Goal: Information Seeking & Learning: Learn about a topic

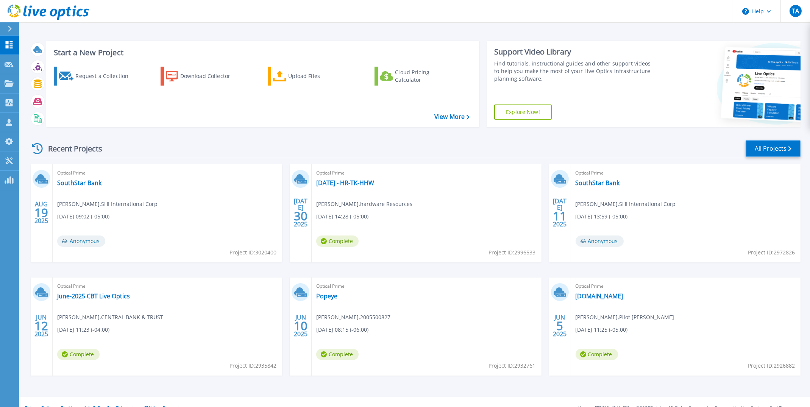
click at [771, 151] on link "All Projects" at bounding box center [773, 148] width 55 height 17
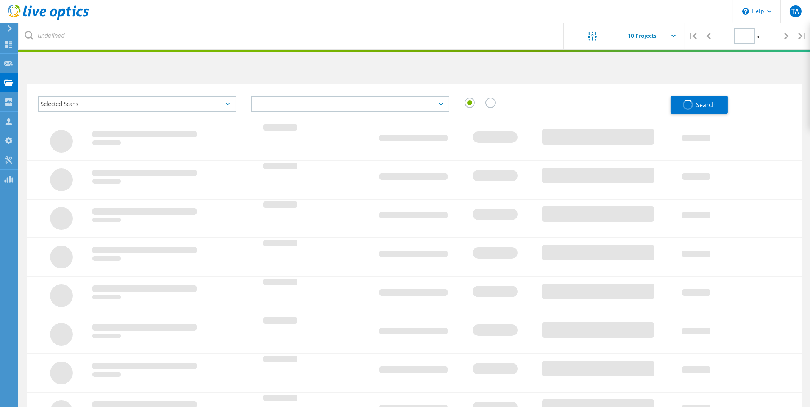
type input "1"
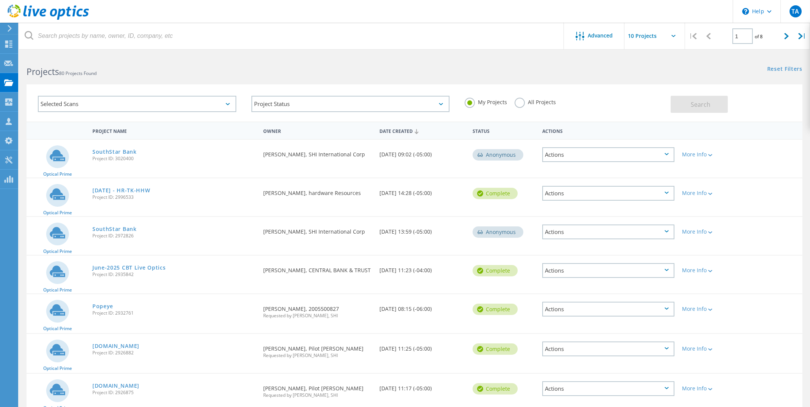
click at [520, 108] on div "All Projects" at bounding box center [535, 103] width 41 height 11
click at [521, 104] on label "All Projects" at bounding box center [535, 101] width 41 height 7
click at [0, 0] on input "All Projects" at bounding box center [0, 0] width 0 height 0
click at [678, 109] on button "Search" at bounding box center [699, 104] width 57 height 17
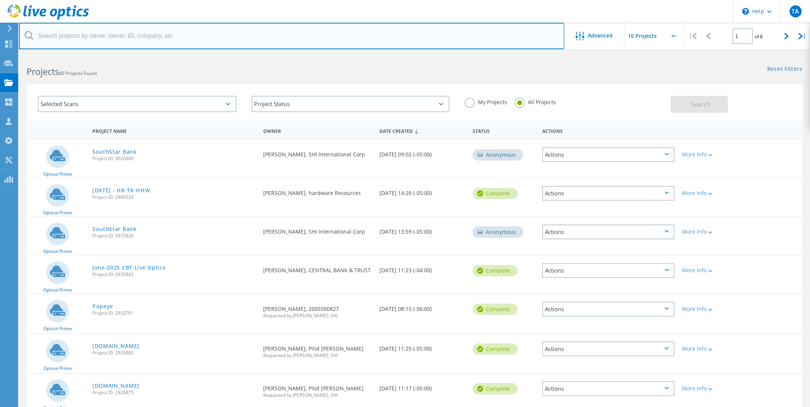
click at [85, 38] on input "text" at bounding box center [291, 36] width 545 height 27
type input "luminex"
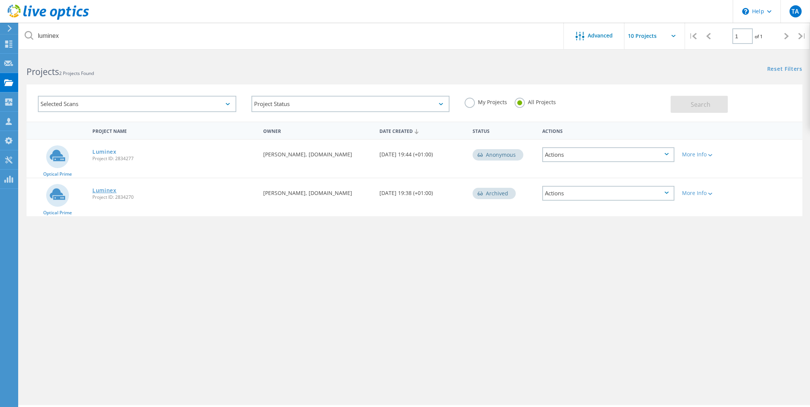
click at [105, 189] on link "Luminex" at bounding box center [104, 190] width 24 height 5
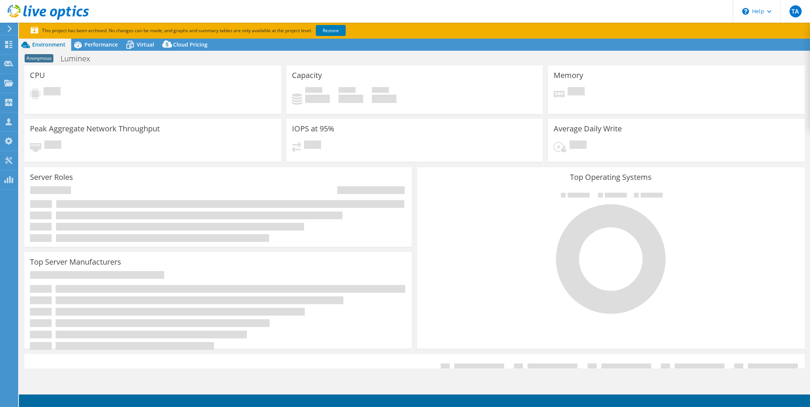
select select "USD"
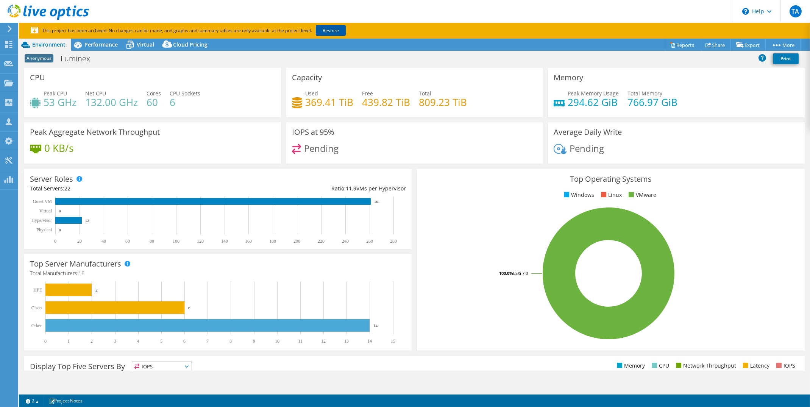
click at [337, 30] on link "Restore" at bounding box center [331, 30] width 30 height 11
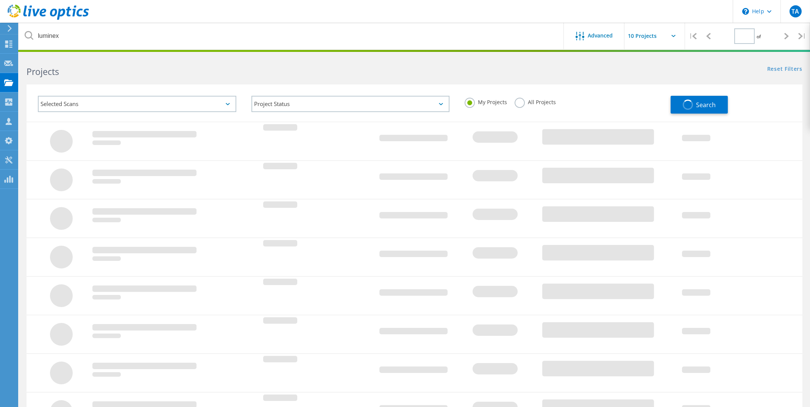
type input "1"
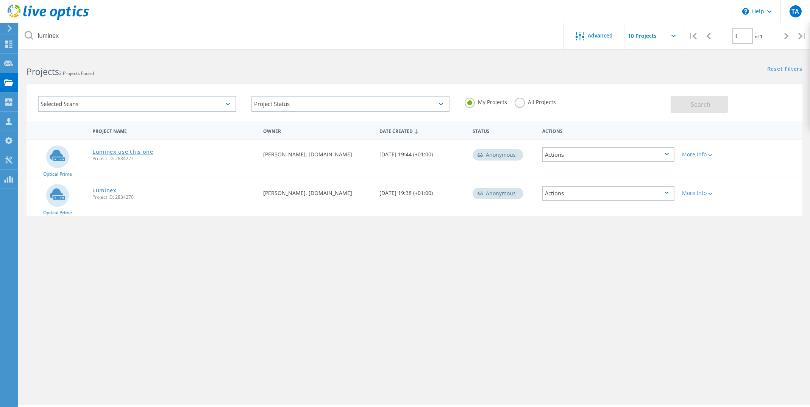
click at [144, 152] on link "Luminex use this one" at bounding box center [122, 151] width 61 height 5
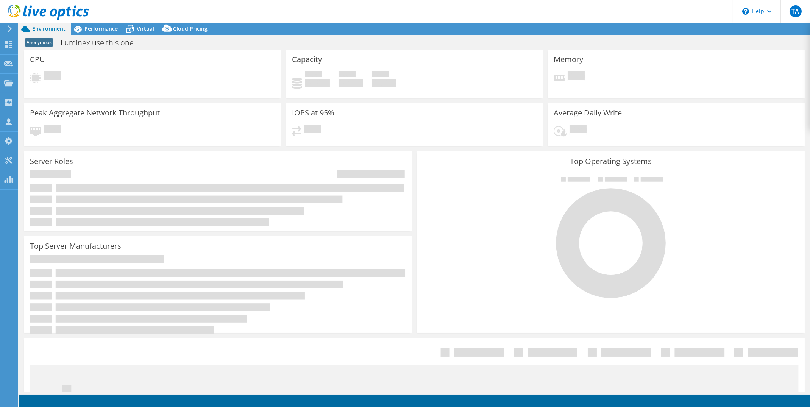
select select "USD"
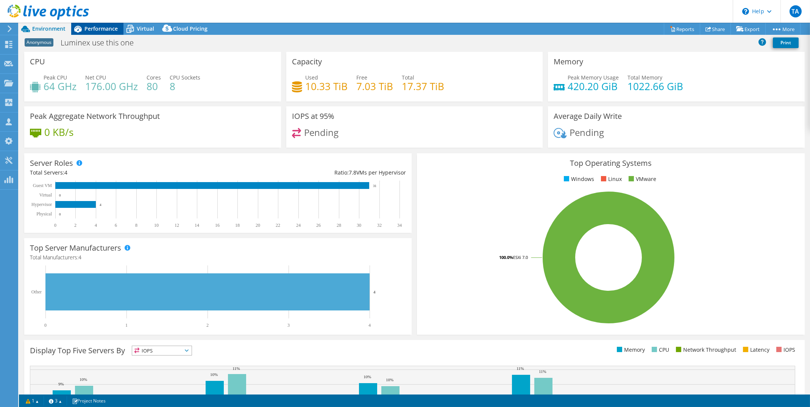
click at [106, 27] on span "Performance" at bounding box center [100, 28] width 33 height 7
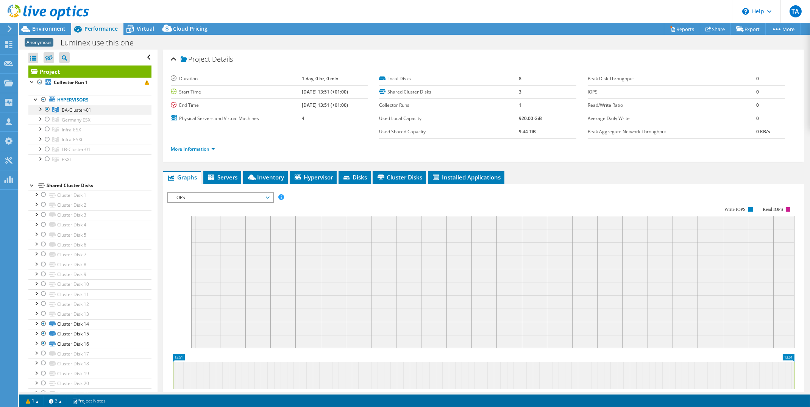
click at [40, 109] on div at bounding box center [40, 109] width 8 height 8
click at [88, 108] on span "BA-Cluster-01" at bounding box center [77, 110] width 30 height 6
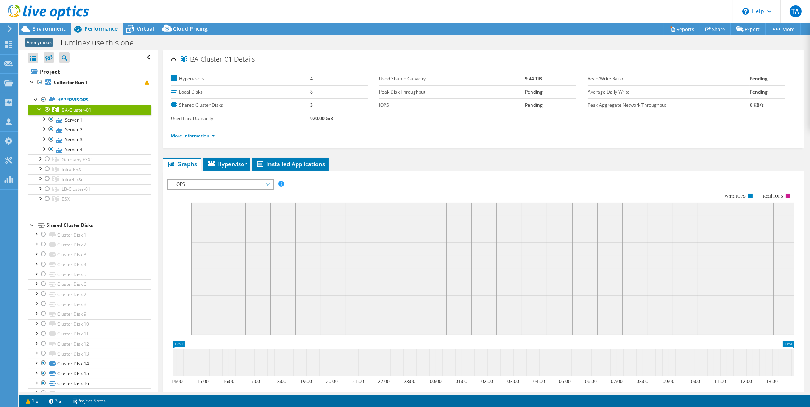
click at [212, 137] on link "More Information" at bounding box center [193, 136] width 44 height 6
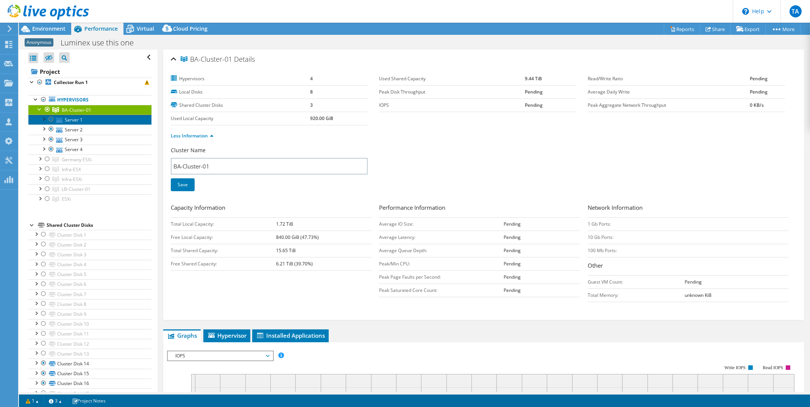
click at [75, 118] on link "Server 1" at bounding box center [89, 120] width 123 height 10
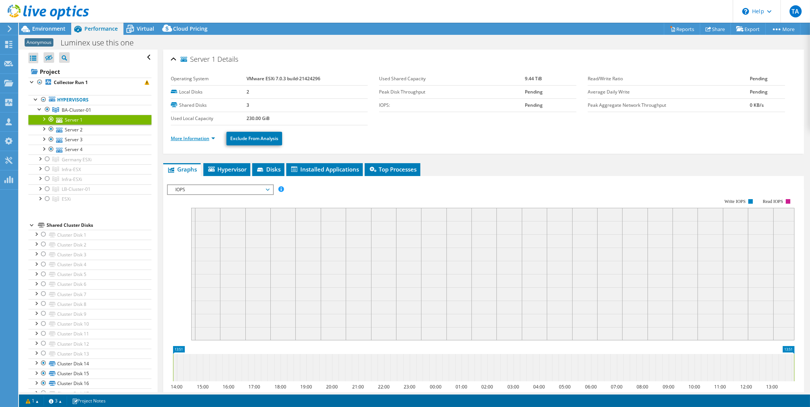
click at [199, 139] on link "More Information" at bounding box center [193, 138] width 44 height 6
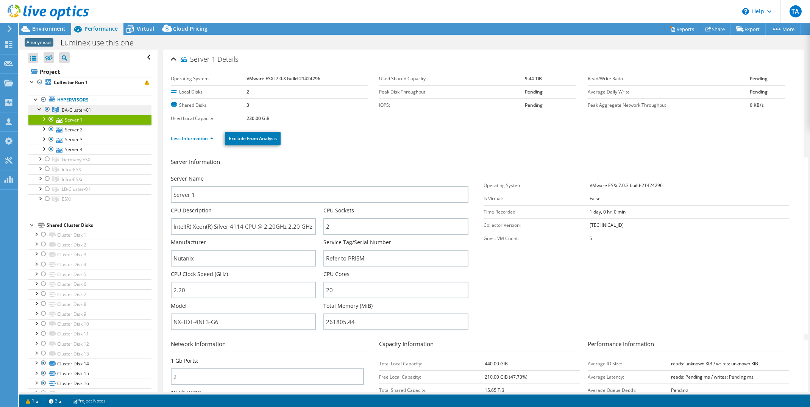
click at [78, 112] on span "BA-Cluster-01" at bounding box center [77, 110] width 30 height 6
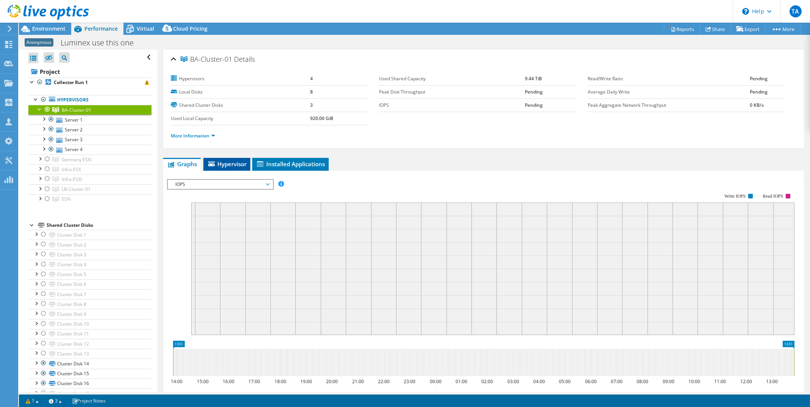
click at [217, 160] on span "Hypervisor" at bounding box center [226, 164] width 39 height 8
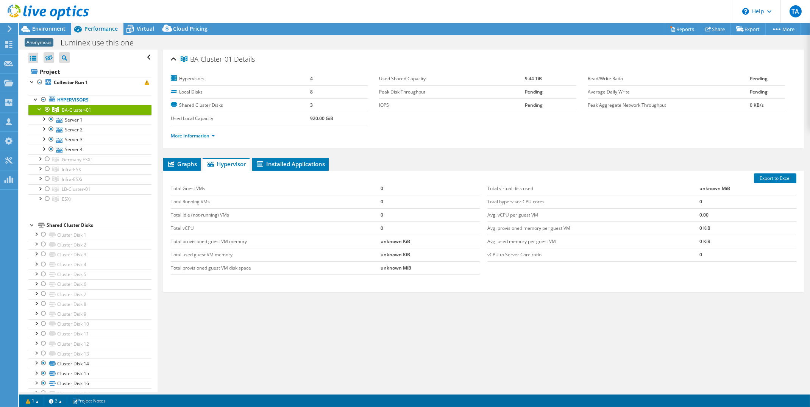
click at [208, 136] on link "More Information" at bounding box center [193, 136] width 44 height 6
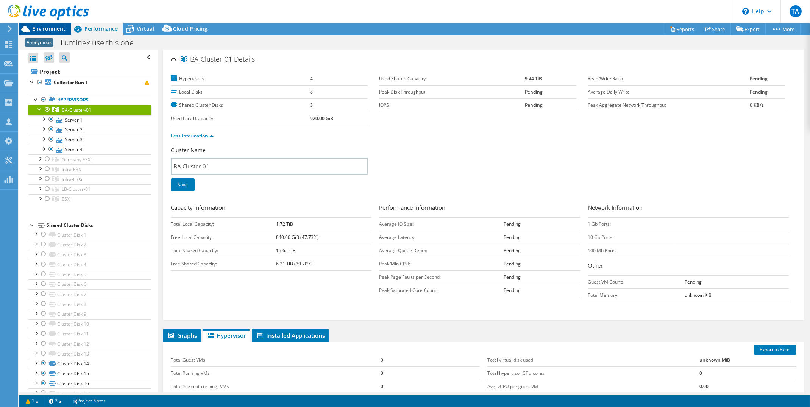
click at [48, 31] on span "Environment" at bounding box center [48, 28] width 33 height 7
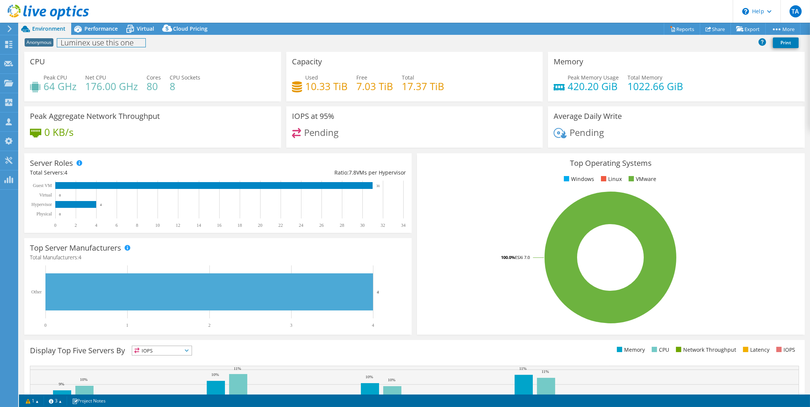
click at [71, 47] on h1 "Luminex use this one" at bounding box center [101, 43] width 88 height 8
drag, startPoint x: 60, startPoint y: 43, endPoint x: 89, endPoint y: 46, distance: 29.4
click at [89, 46] on h1 "Luminex use this one" at bounding box center [101, 43] width 88 height 8
copy h1 "Luminex"
click at [99, 28] on span "Performance" at bounding box center [100, 28] width 33 height 7
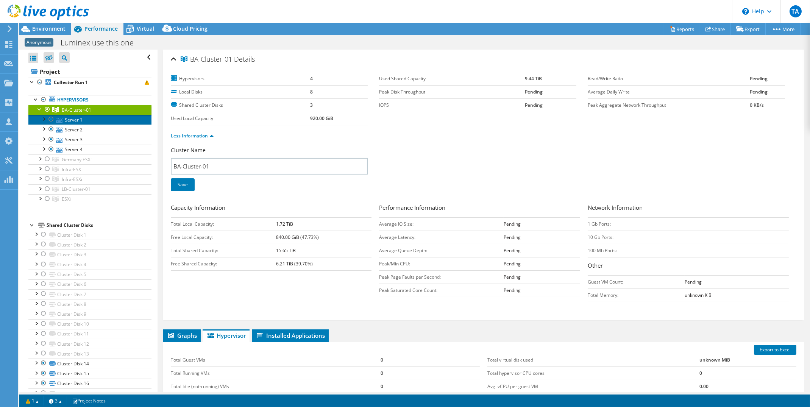
click at [63, 120] on link "Server 1" at bounding box center [89, 120] width 123 height 10
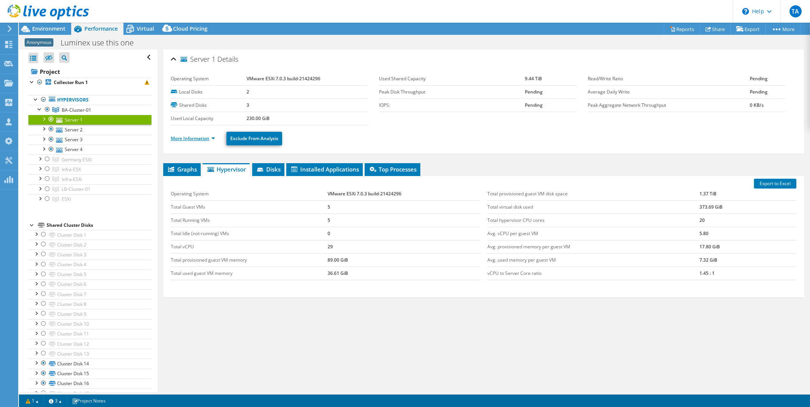
click at [212, 139] on link "More Information" at bounding box center [193, 138] width 44 height 6
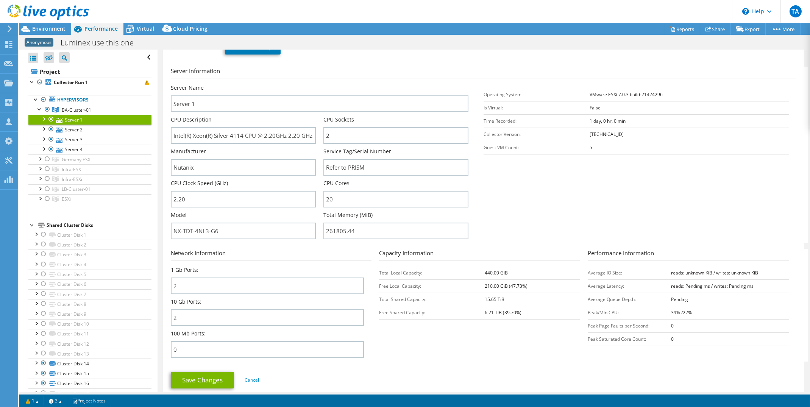
scroll to position [95, 0]
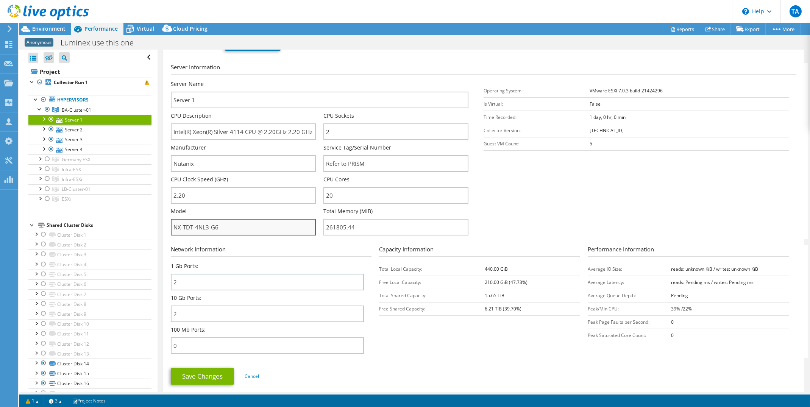
click at [234, 230] on input "NX-TDT-4NL3-G6" at bounding box center [243, 227] width 145 height 17
drag, startPoint x: 234, startPoint y: 230, endPoint x: 164, endPoint y: 224, distance: 69.9
click at [164, 224] on div "Server 1 Details Operating System VMware ESXi 7.0.3 build-21424296 Local Disks …" at bounding box center [483, 179] width 641 height 448
